Goal: Task Accomplishment & Management: Manage account settings

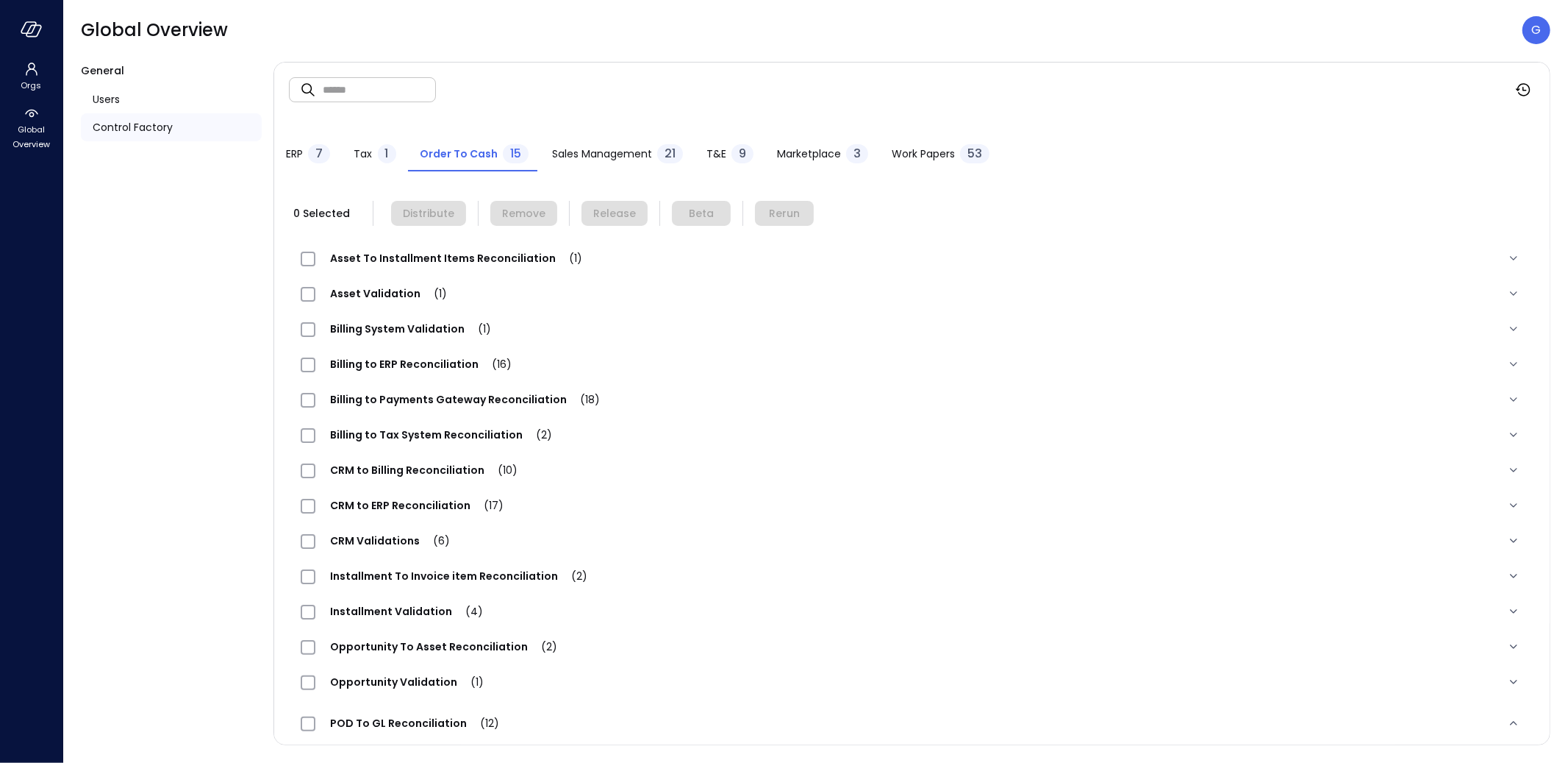
scroll to position [290, 0]
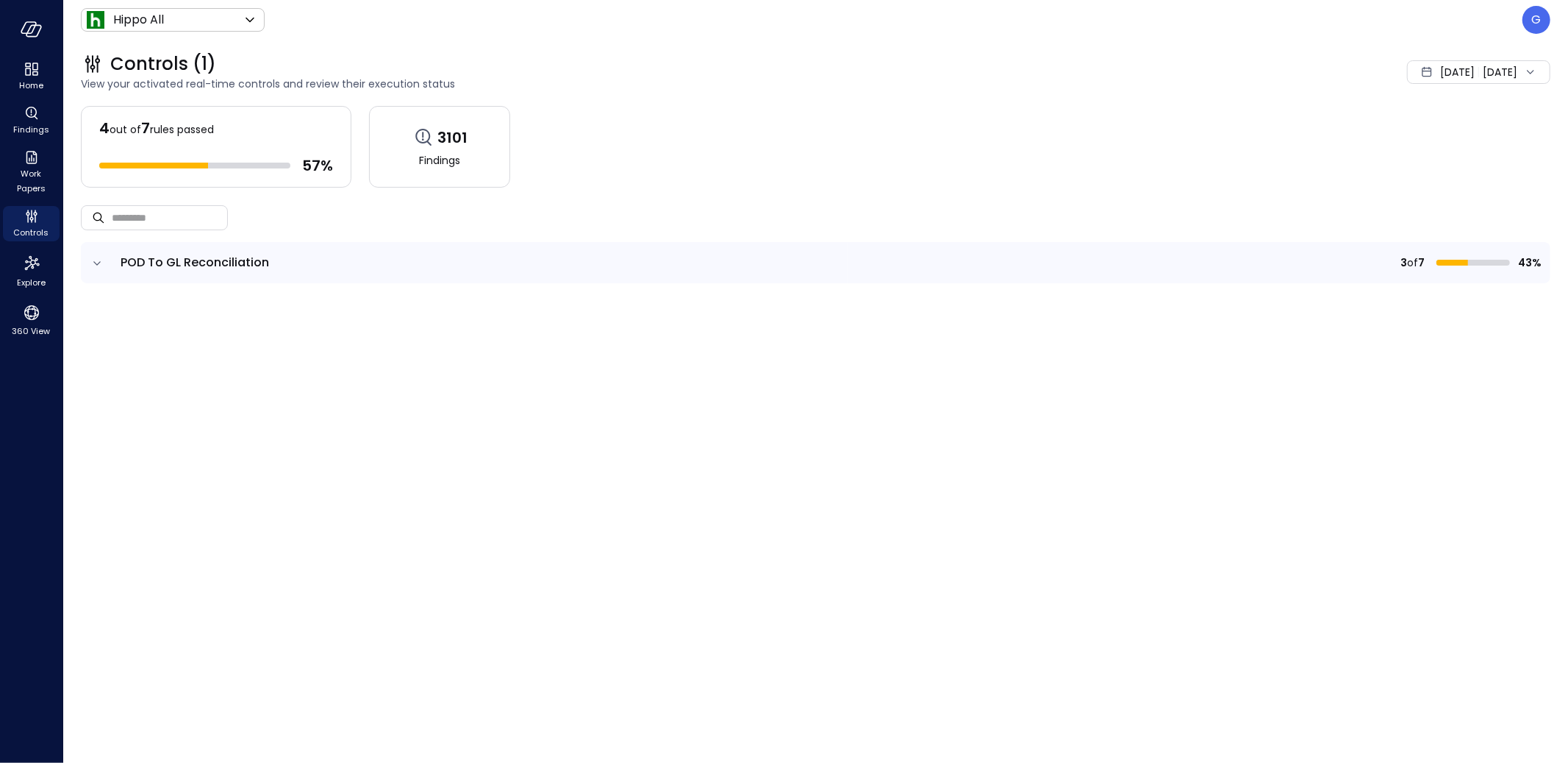
click at [92, 265] on icon "expand row" at bounding box center [97, 263] width 15 height 15
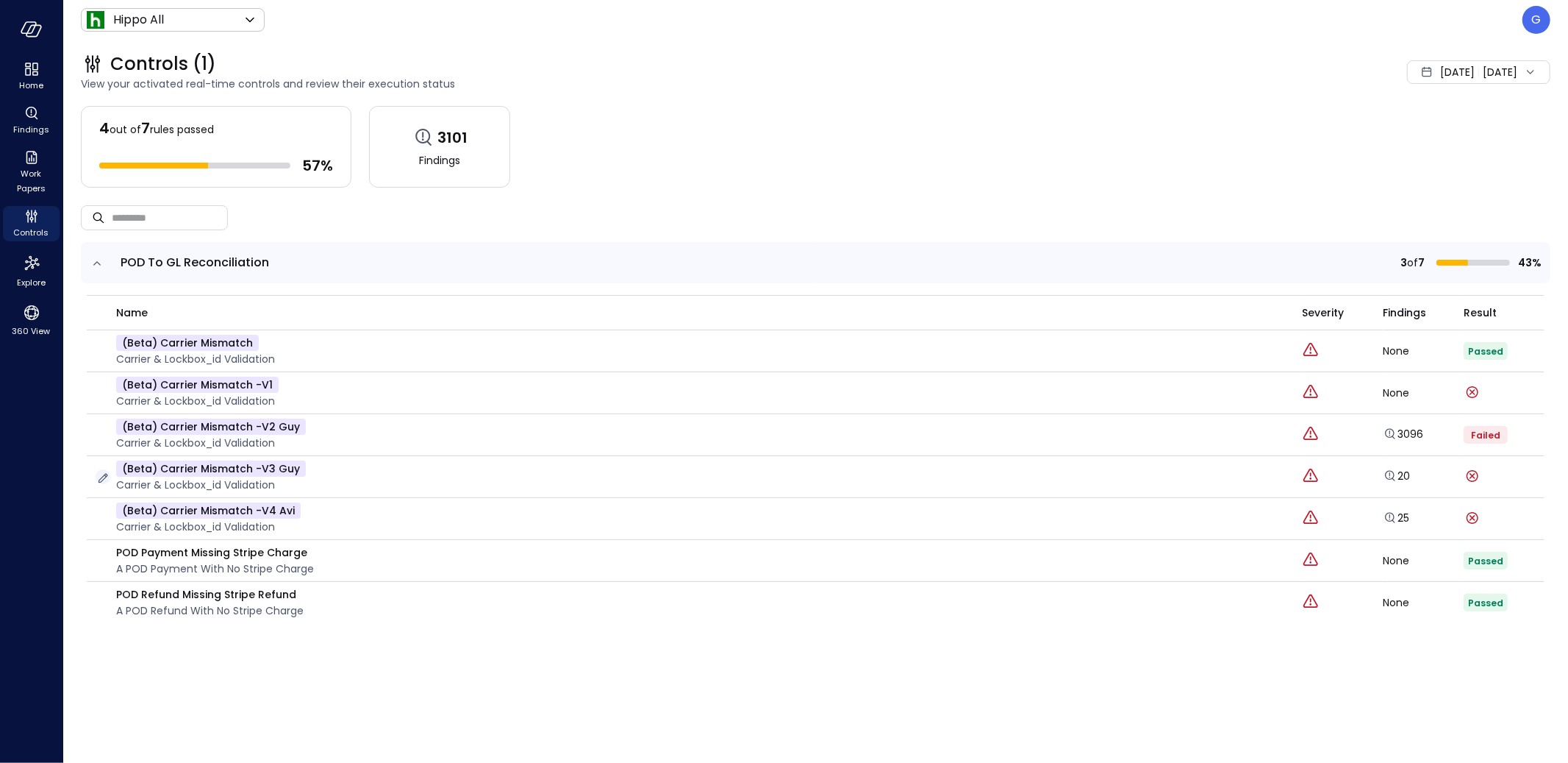
click at [102, 475] on icon "button" at bounding box center [103, 478] width 15 height 15
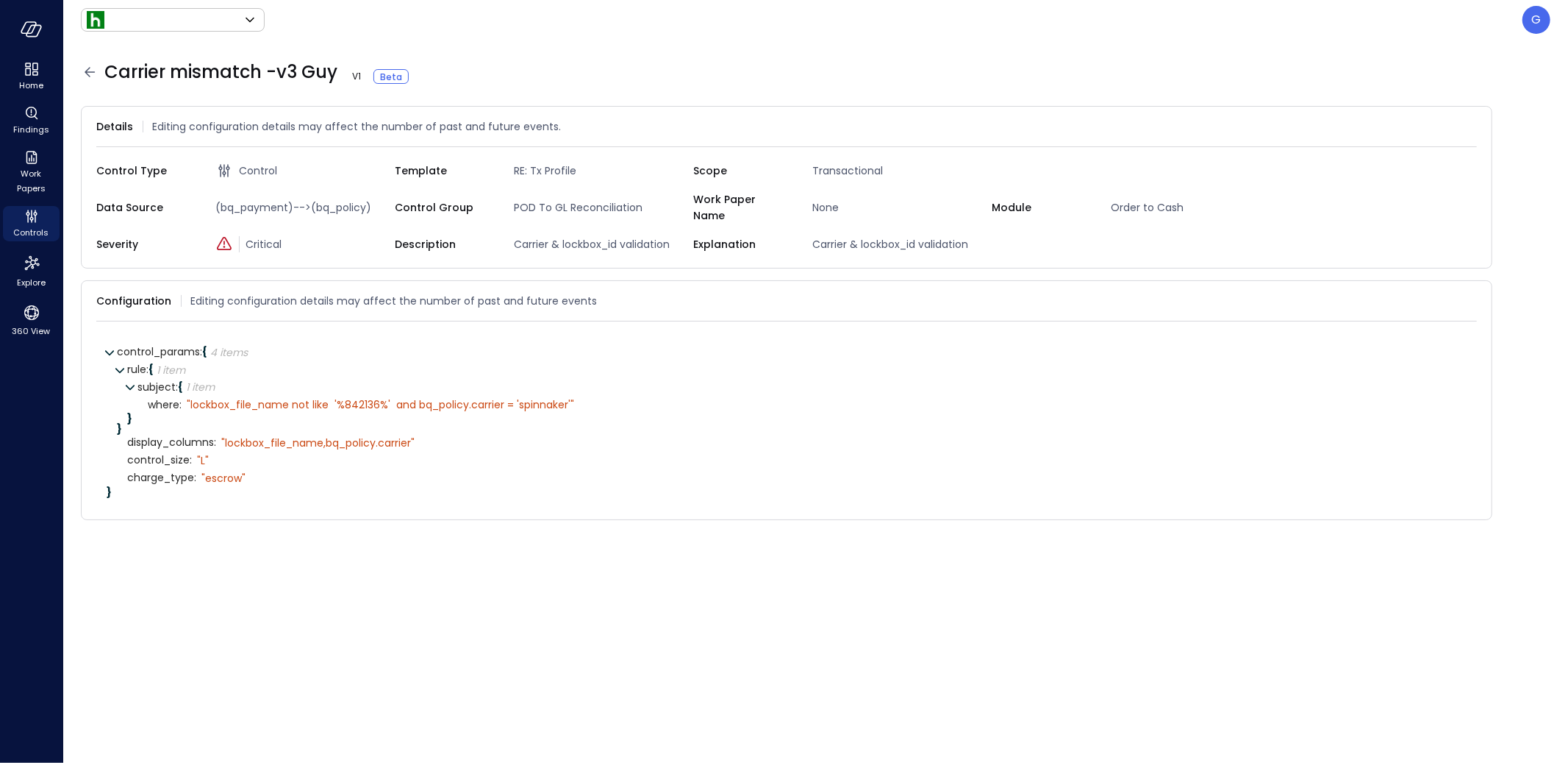
type input "*******"
